Goal: Navigation & Orientation: Find specific page/section

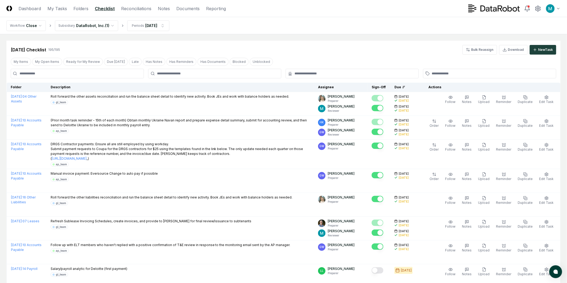
click at [8, 8] on img at bounding box center [9, 9] width 6 height 6
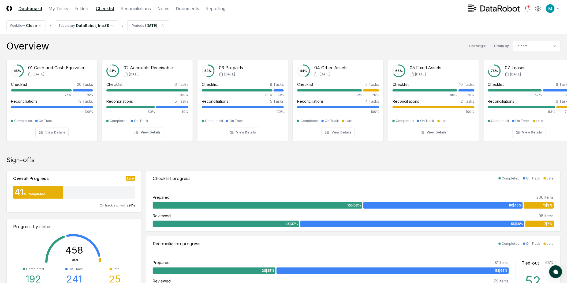
click at [111, 7] on link "Checklist" at bounding box center [105, 8] width 18 height 6
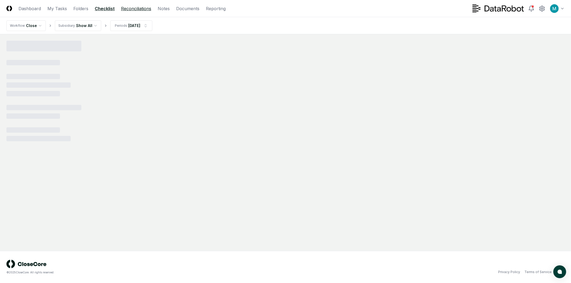
click at [128, 9] on link "Reconciliations" at bounding box center [136, 8] width 30 height 6
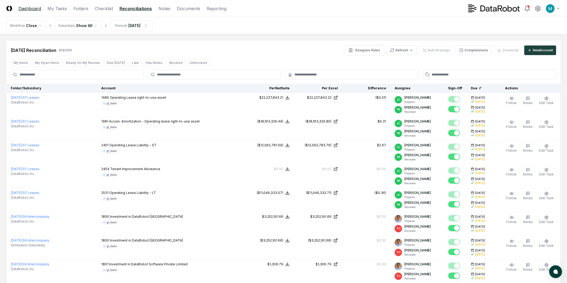
click at [29, 9] on link "Dashboard" at bounding box center [29, 8] width 22 height 6
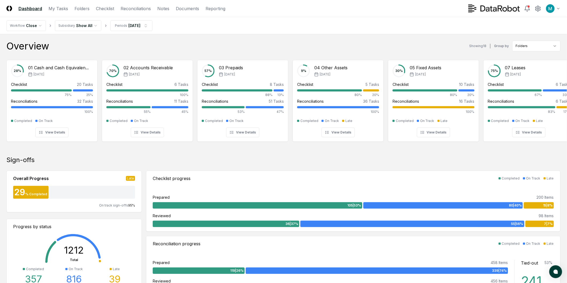
click at [6, 6] on header "CloseCore Dashboard My Tasks Folders Checklist Reconciliations Notes Documents …" at bounding box center [283, 8] width 567 height 17
click at [9, 9] on img at bounding box center [9, 9] width 6 height 6
